Goal: Task Accomplishment & Management: Use online tool/utility

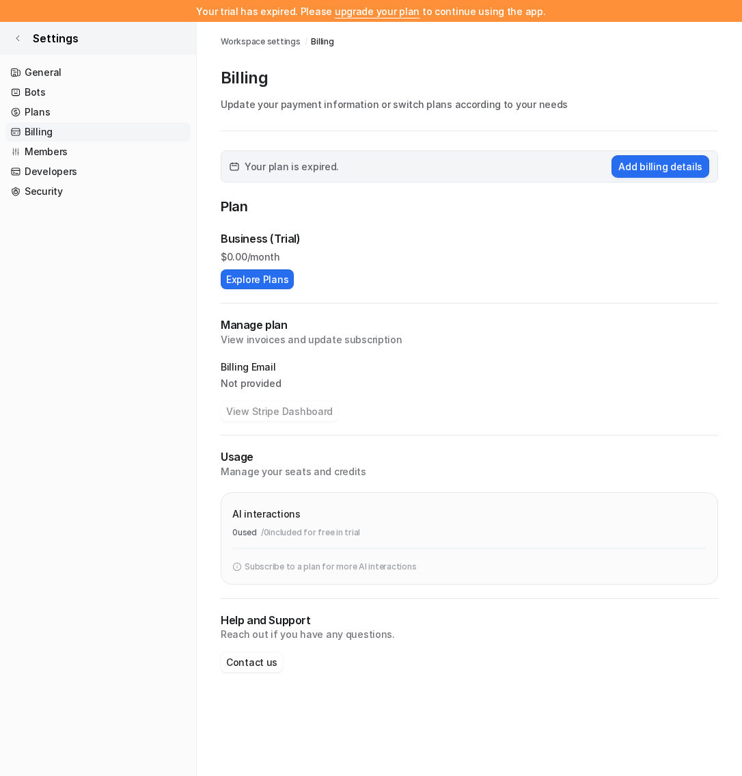
click at [16, 16] on div "Your trial has expired. Please upgrade your plan to continue using the app." at bounding box center [371, 11] width 742 height 22
click at [18, 37] on icon at bounding box center [18, 38] width 8 height 8
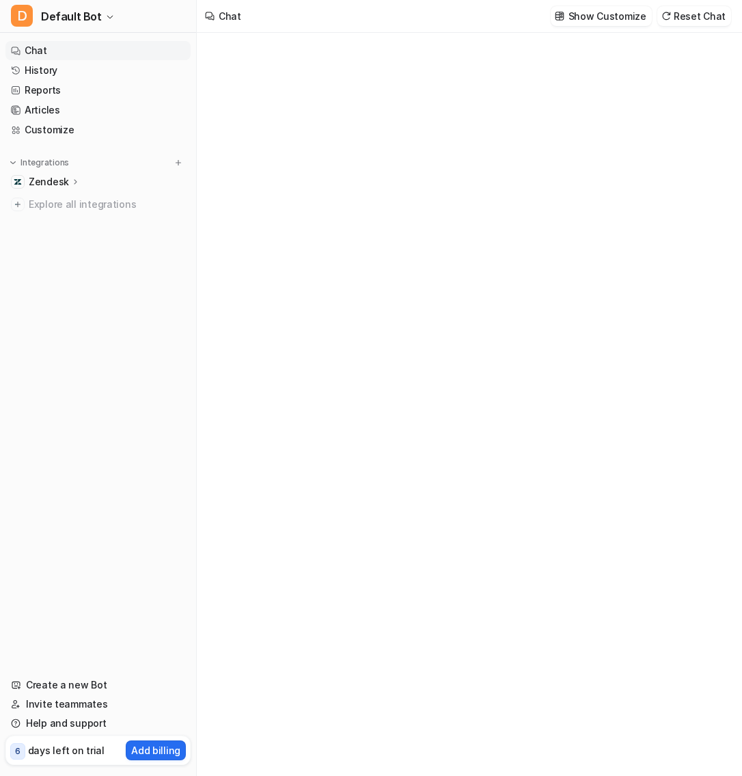
type textarea "**********"
click at [45, 181] on p "Zendesk" at bounding box center [49, 182] width 40 height 14
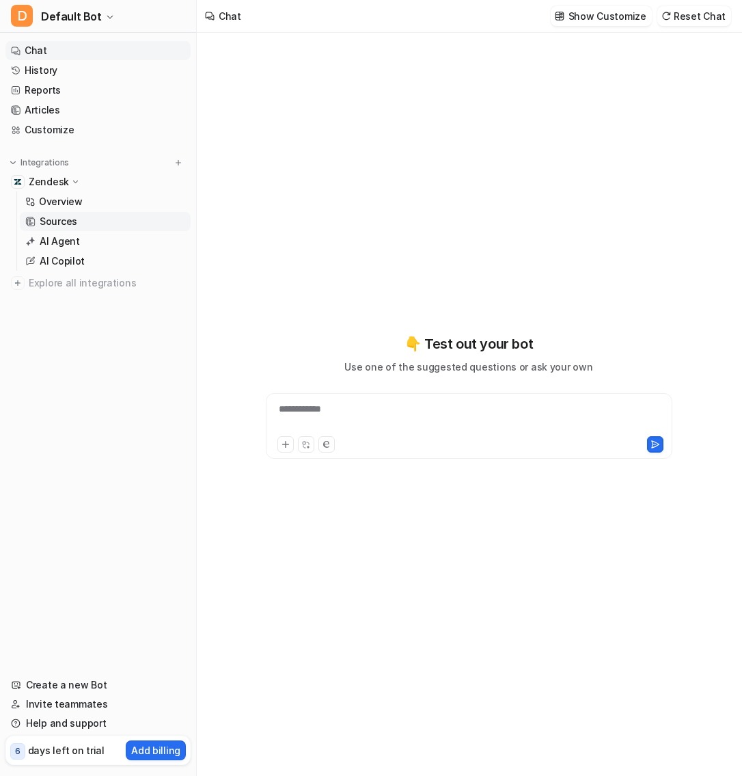
click at [65, 217] on p "Sources" at bounding box center [59, 222] width 38 height 14
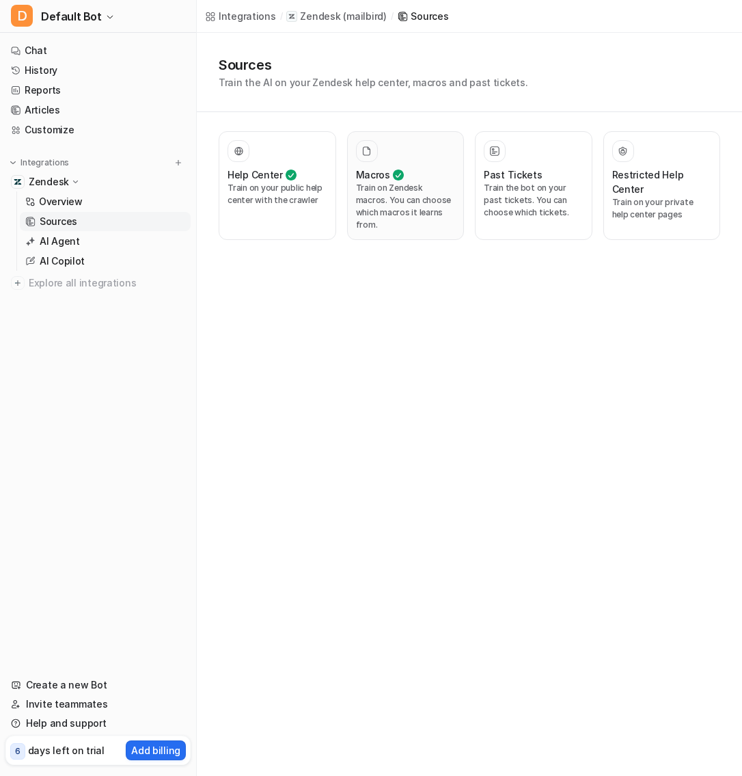
click at [390, 179] on div "Macros" at bounding box center [406, 174] width 100 height 14
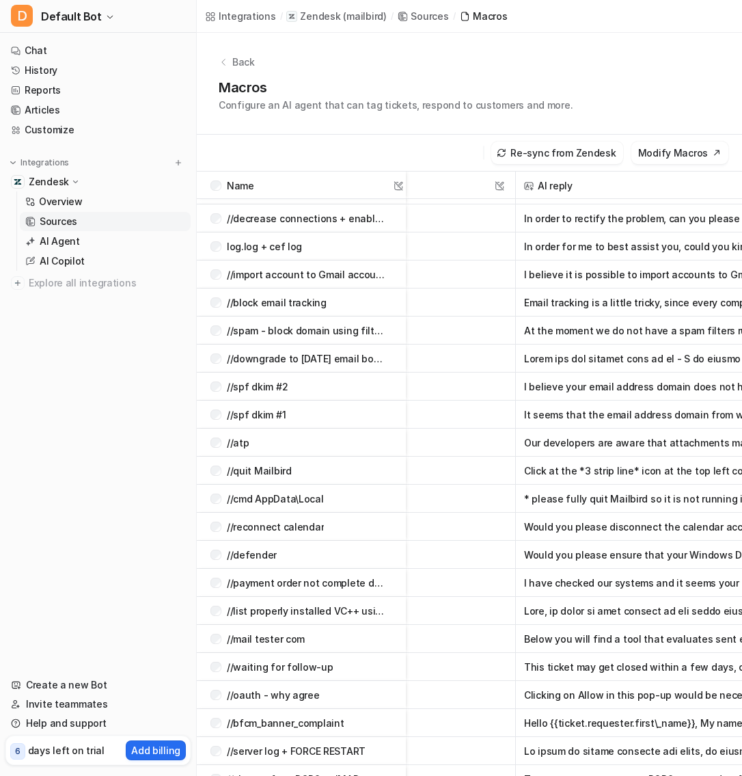
scroll to position [1928, 176]
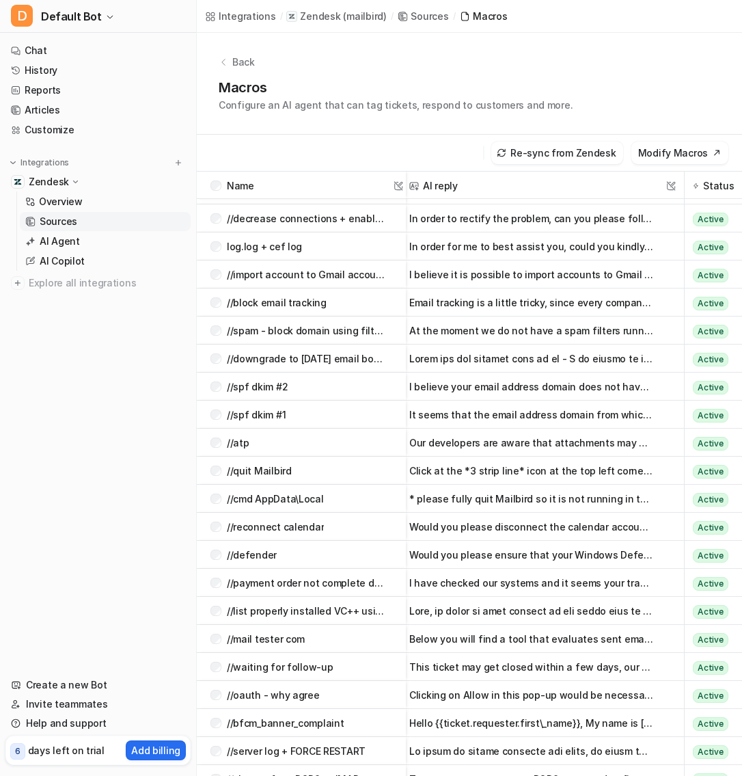
click at [298, 358] on p "//downgrade to [DATE] email bodies do not load" at bounding box center [307, 358] width 161 height 28
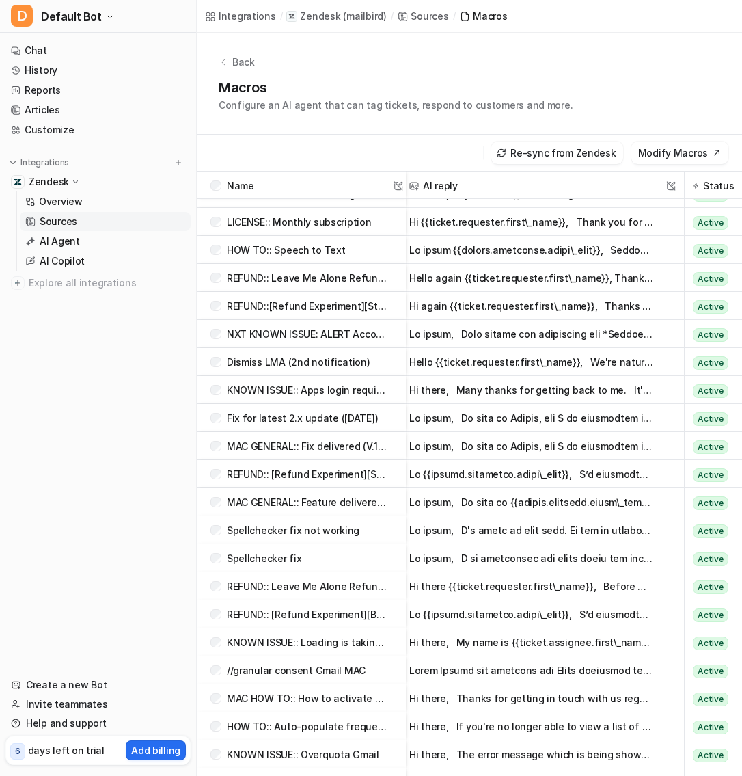
scroll to position [6110, 176]
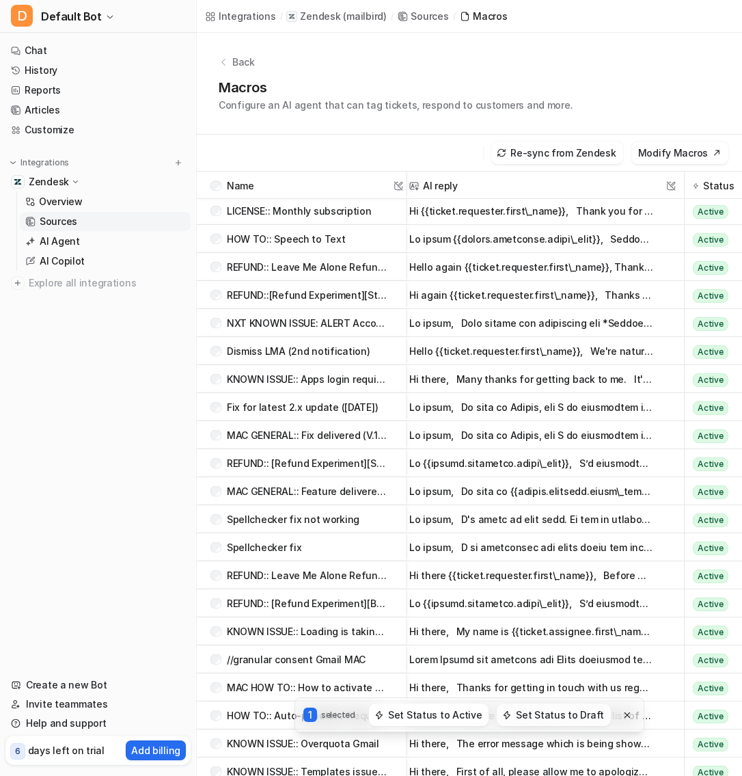
click at [568, 713] on button "Set Status to Draft" at bounding box center [554, 714] width 114 height 23
click at [459, 716] on button "Set Status to Active" at bounding box center [429, 714] width 120 height 23
